Goal: Check status: Check status

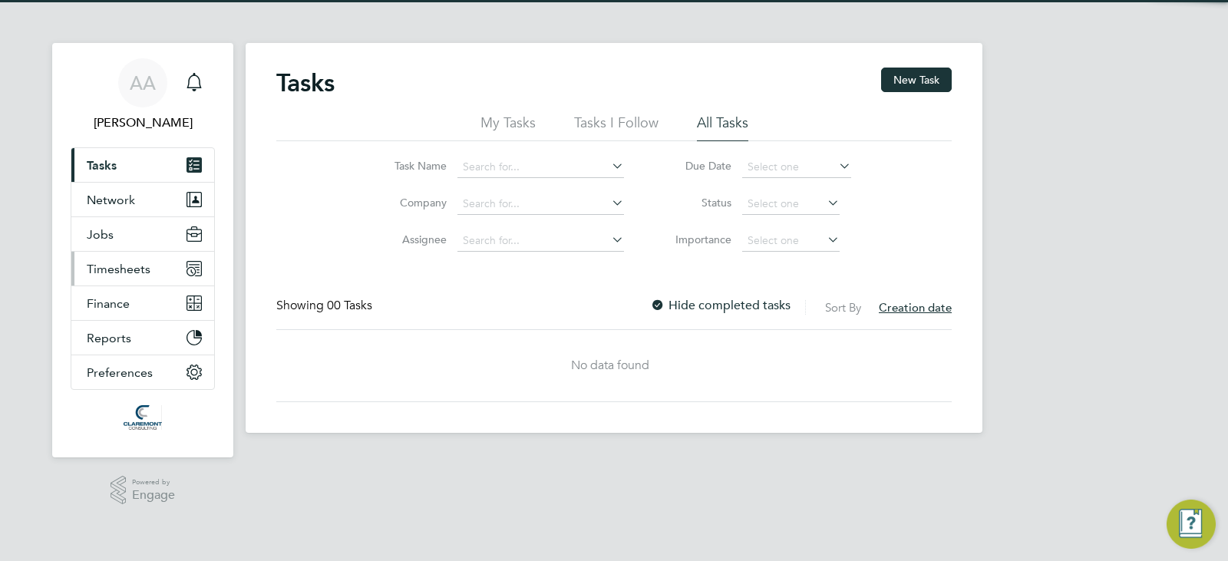
click at [126, 276] on span "Timesheets" at bounding box center [119, 269] width 64 height 15
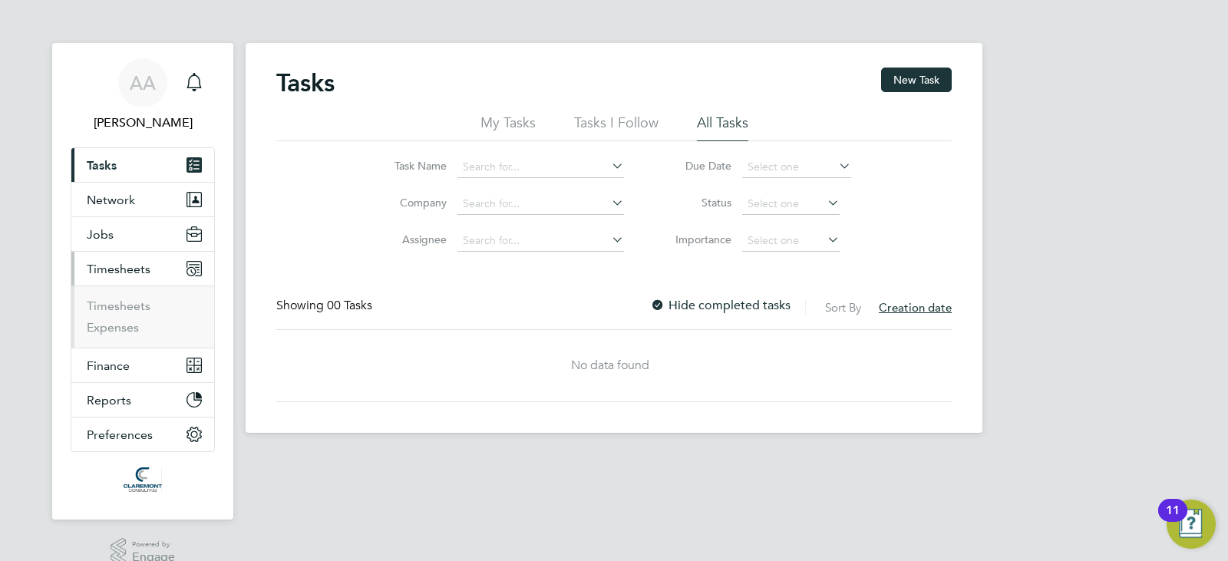
click at [150, 301] on li "Timesheets" at bounding box center [144, 309] width 115 height 21
click at [141, 305] on link "Timesheets" at bounding box center [119, 306] width 64 height 15
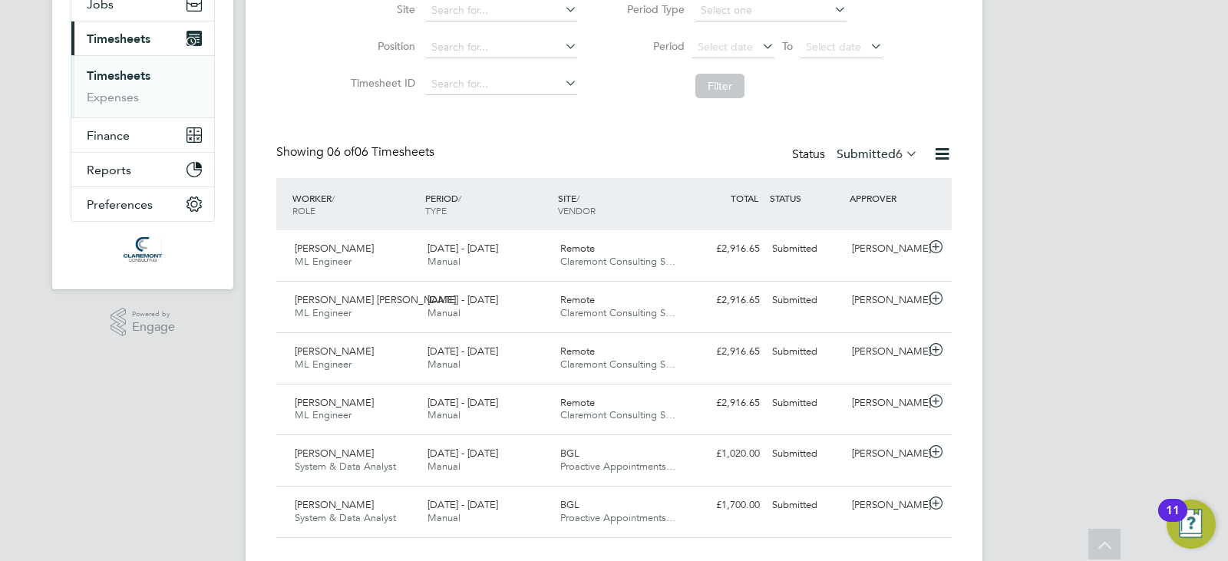
click at [843, 163] on div "Status Submitted 6" at bounding box center [856, 154] width 129 height 21
click at [847, 157] on label "Submitted 6" at bounding box center [876, 154] width 81 height 15
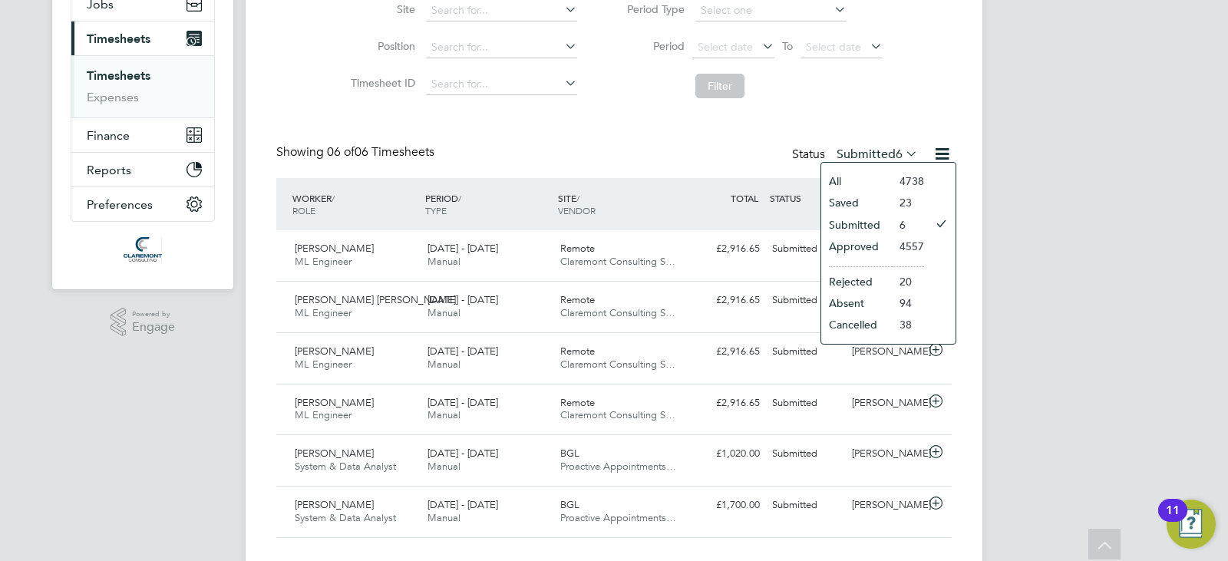
click at [867, 248] on li "Approved" at bounding box center [856, 246] width 71 height 21
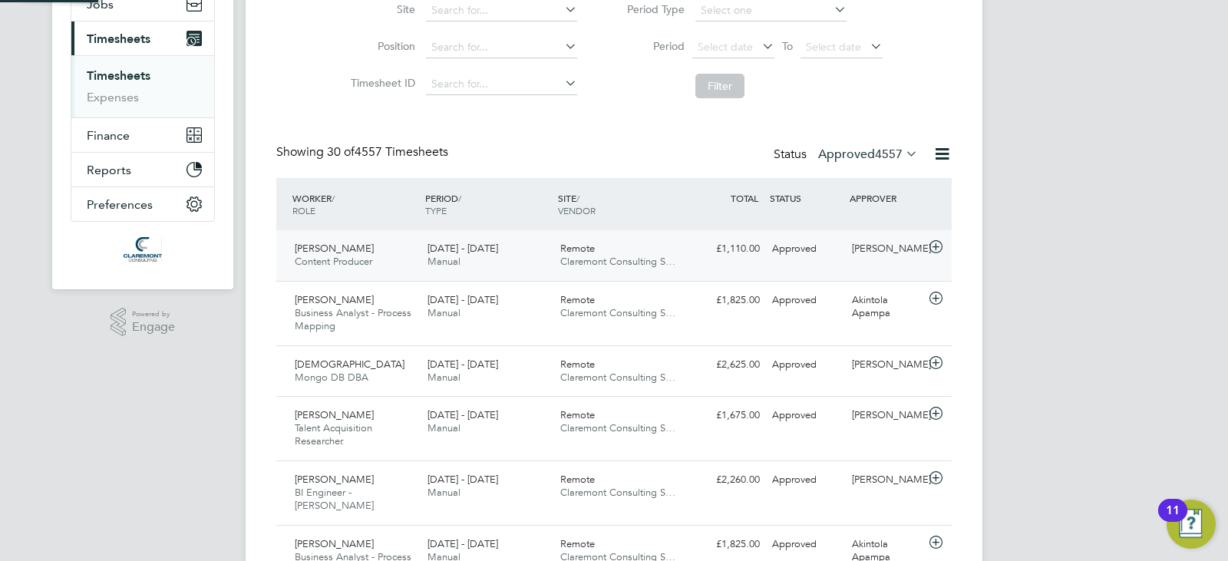
scroll to position [8, 8]
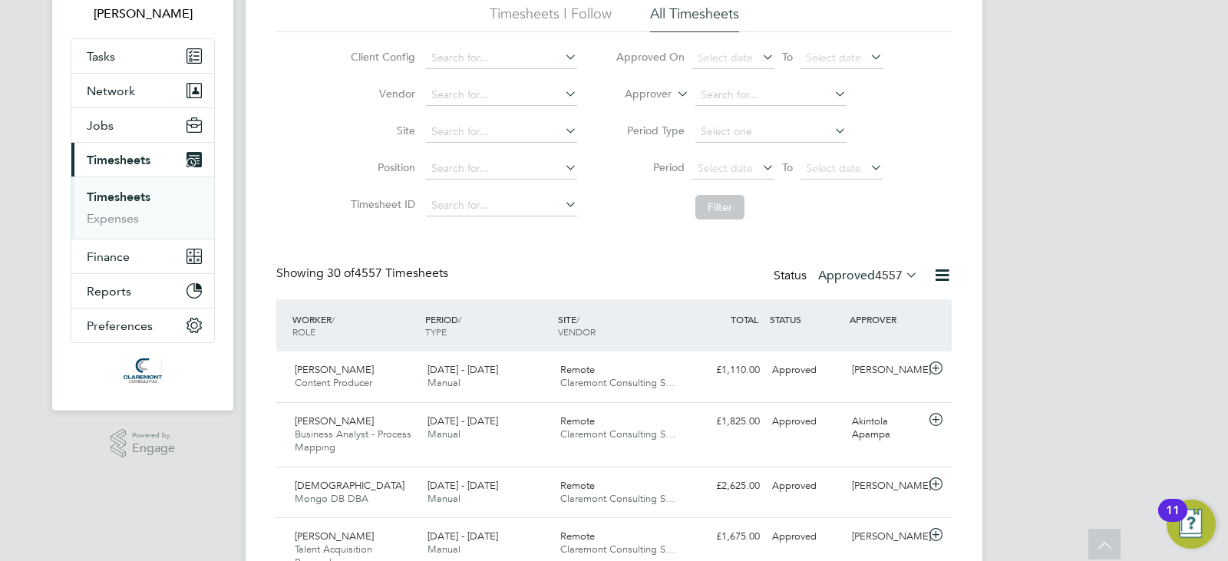
scroll to position [77, 0]
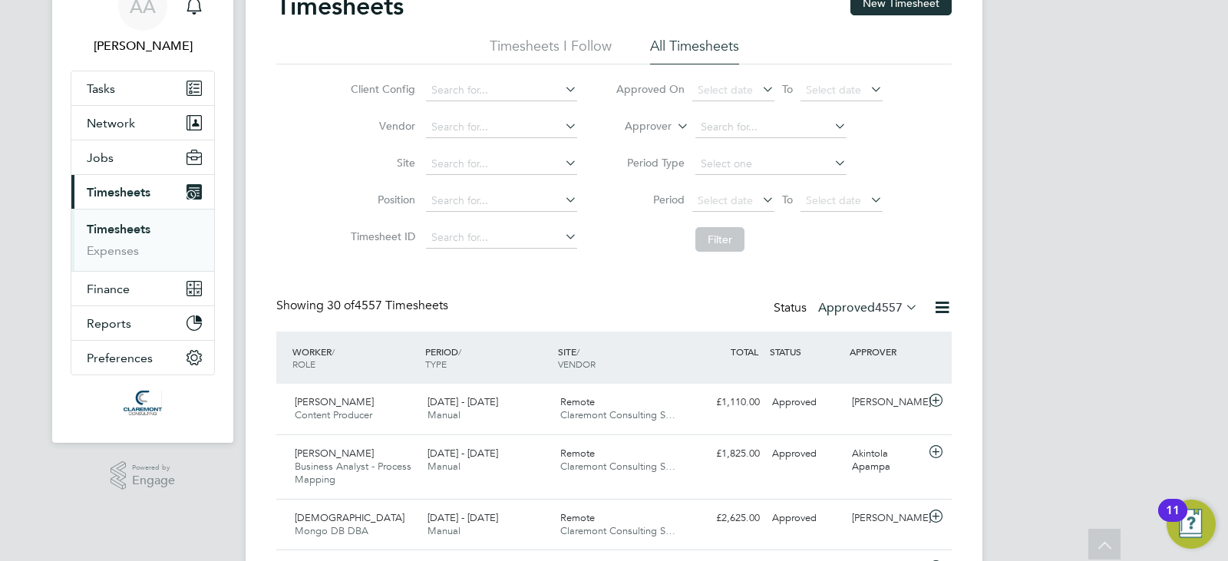
click at [894, 313] on div "Status Approved 4557" at bounding box center [847, 308] width 147 height 21
click at [883, 304] on span "4557" at bounding box center [889, 307] width 28 height 15
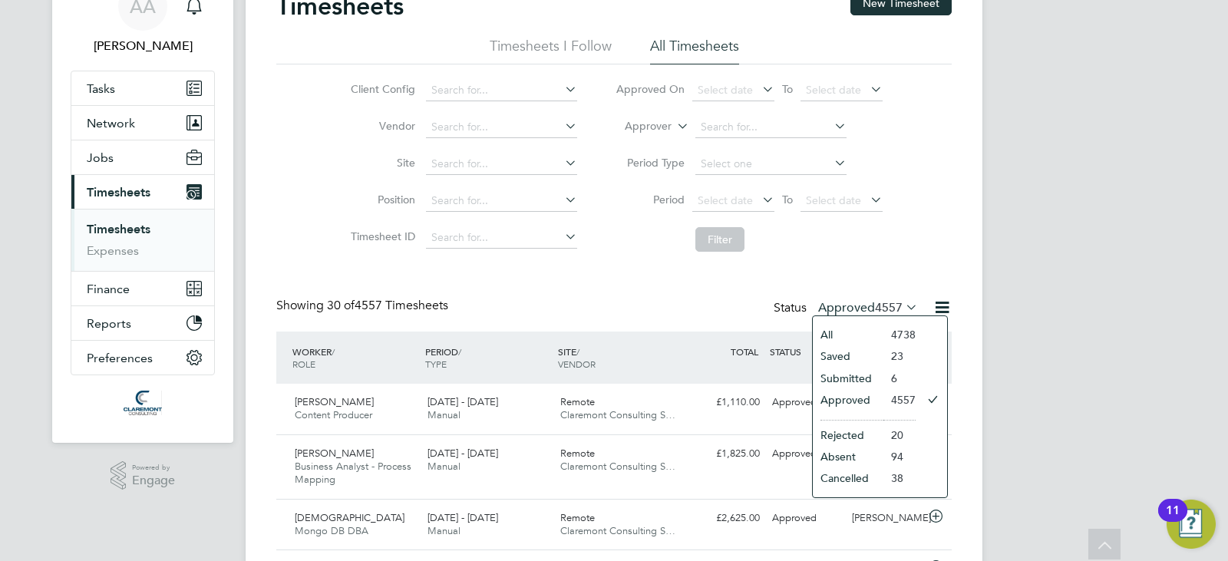
click at [844, 380] on li "Submitted" at bounding box center [848, 378] width 71 height 21
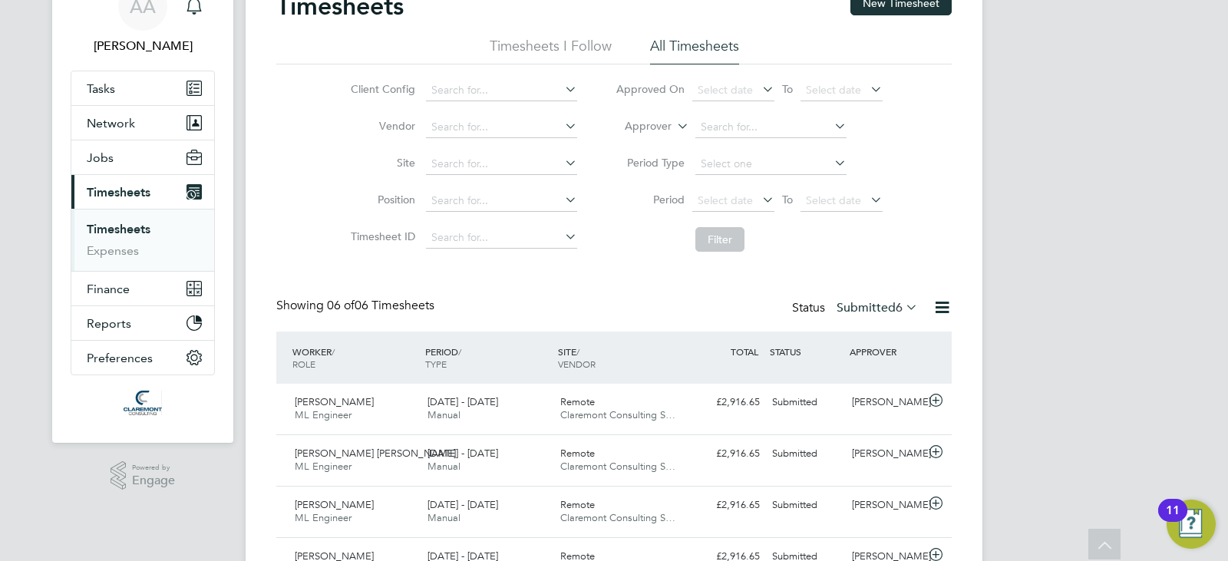
scroll to position [39, 134]
